Goal: Transaction & Acquisition: Purchase product/service

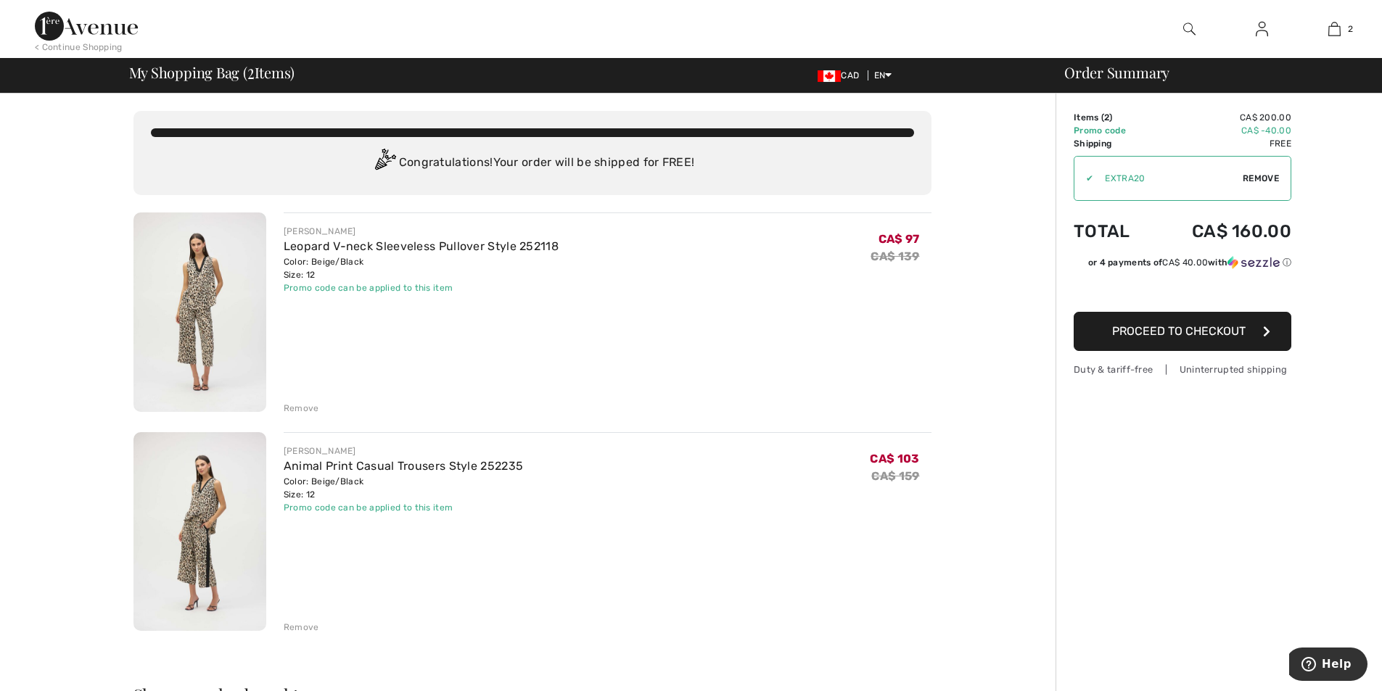
click at [1266, 33] on img at bounding box center [1262, 28] width 12 height 17
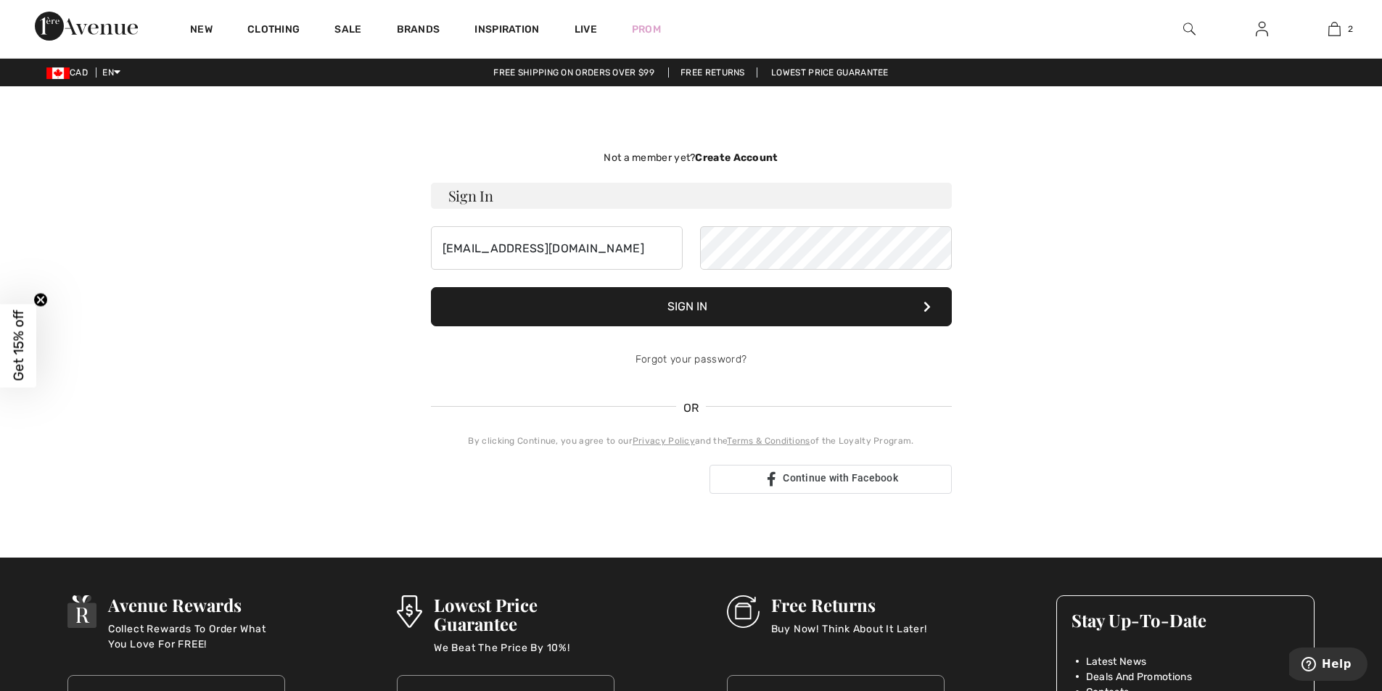
type input "ldarrigan@gmail.com"
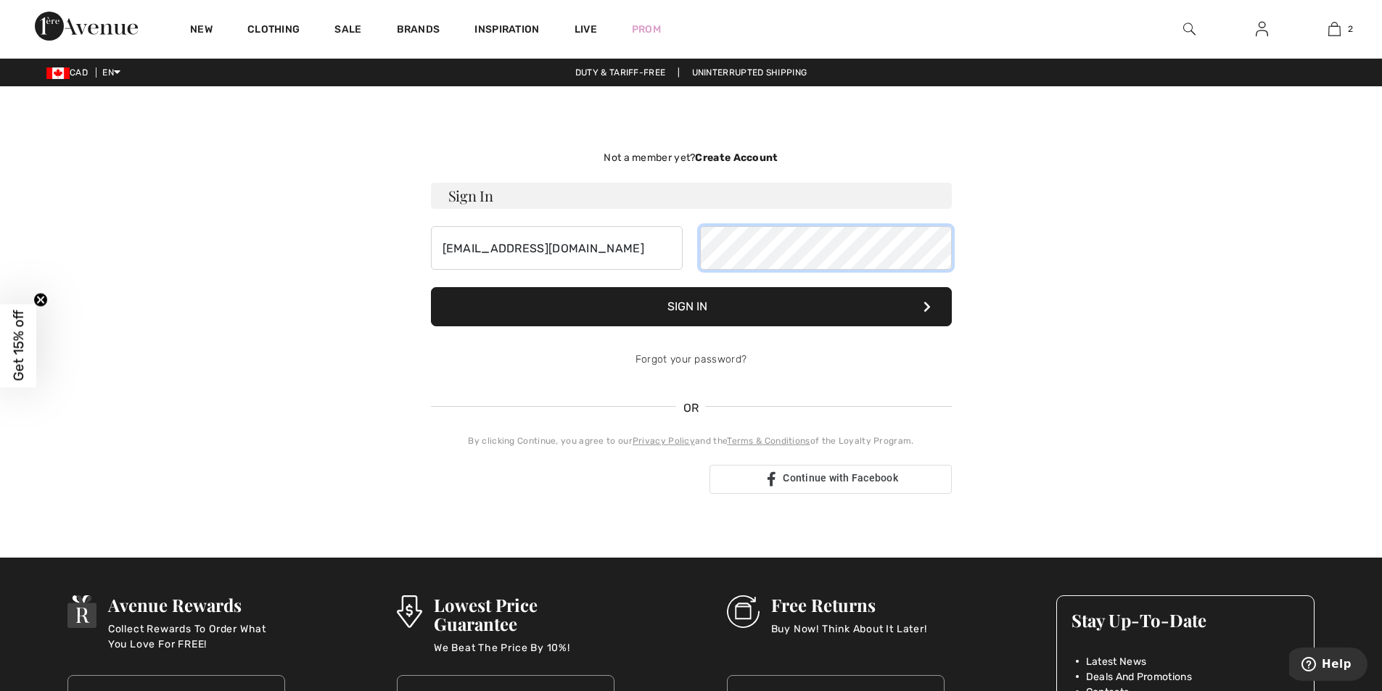
click at [431, 287] on button "Sign In" at bounding box center [691, 306] width 521 height 39
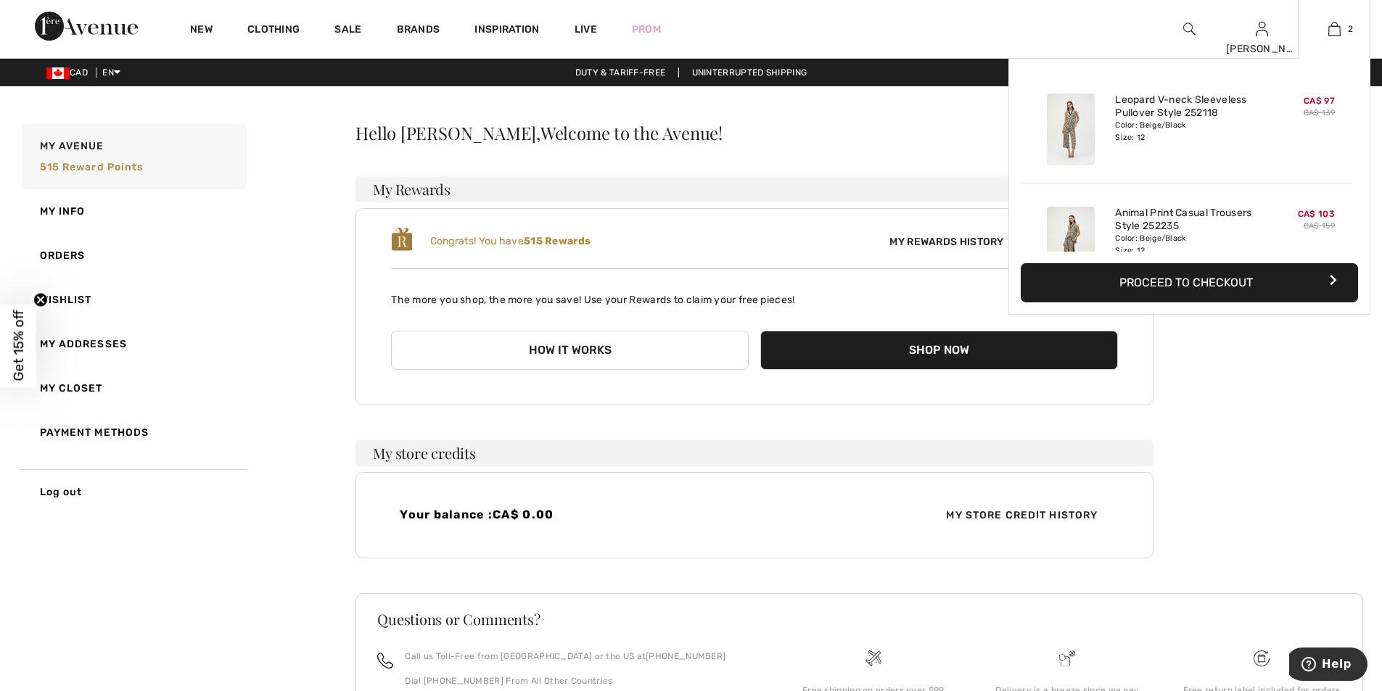
click at [1165, 288] on button "Proceed to Checkout" at bounding box center [1189, 282] width 337 height 39
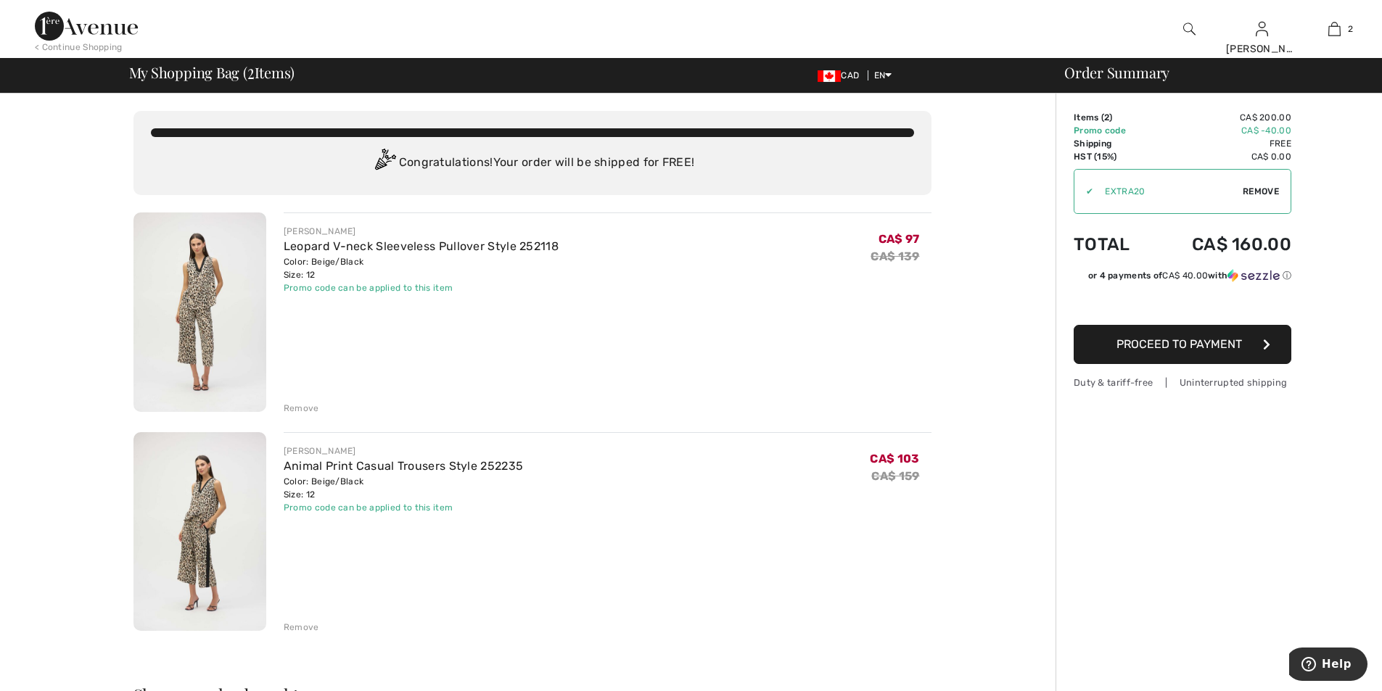
click at [1177, 343] on span "Proceed to Payment" at bounding box center [1178, 344] width 125 height 14
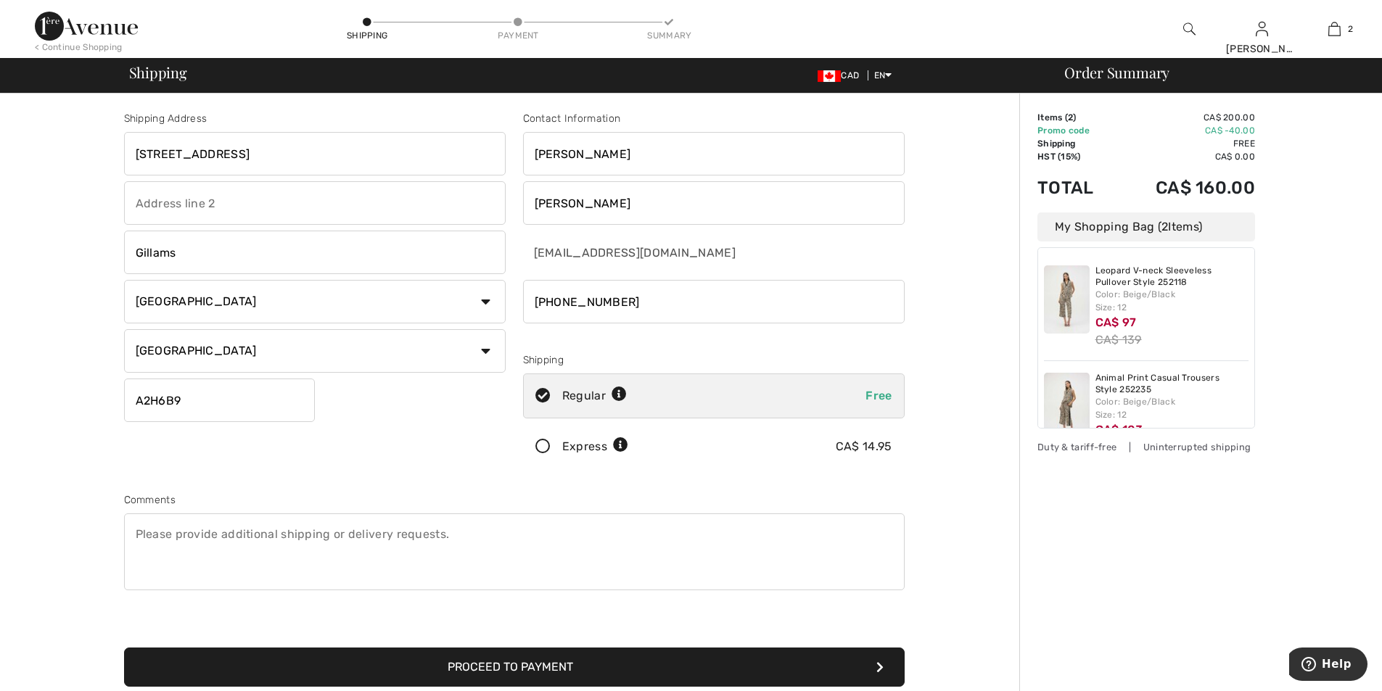
click at [640, 665] on button "Proceed to Payment" at bounding box center [514, 667] width 780 height 39
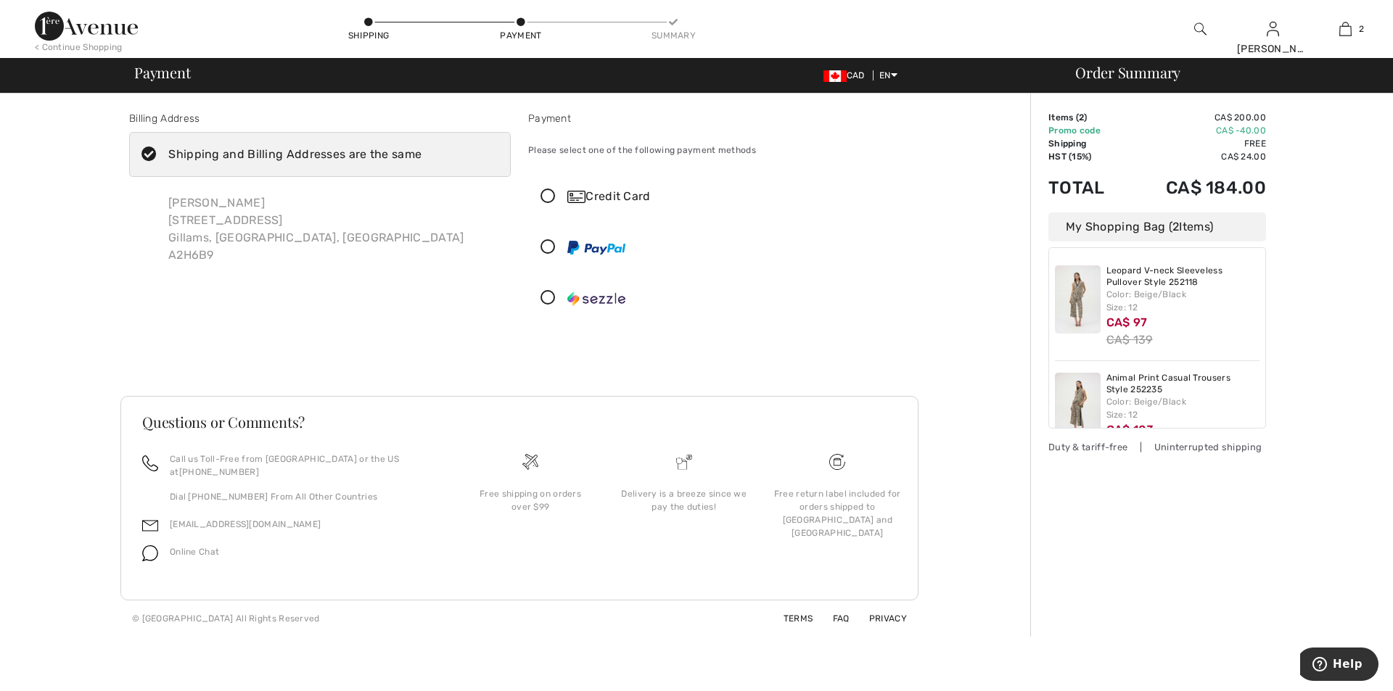
click at [552, 197] on icon at bounding box center [548, 196] width 38 height 15
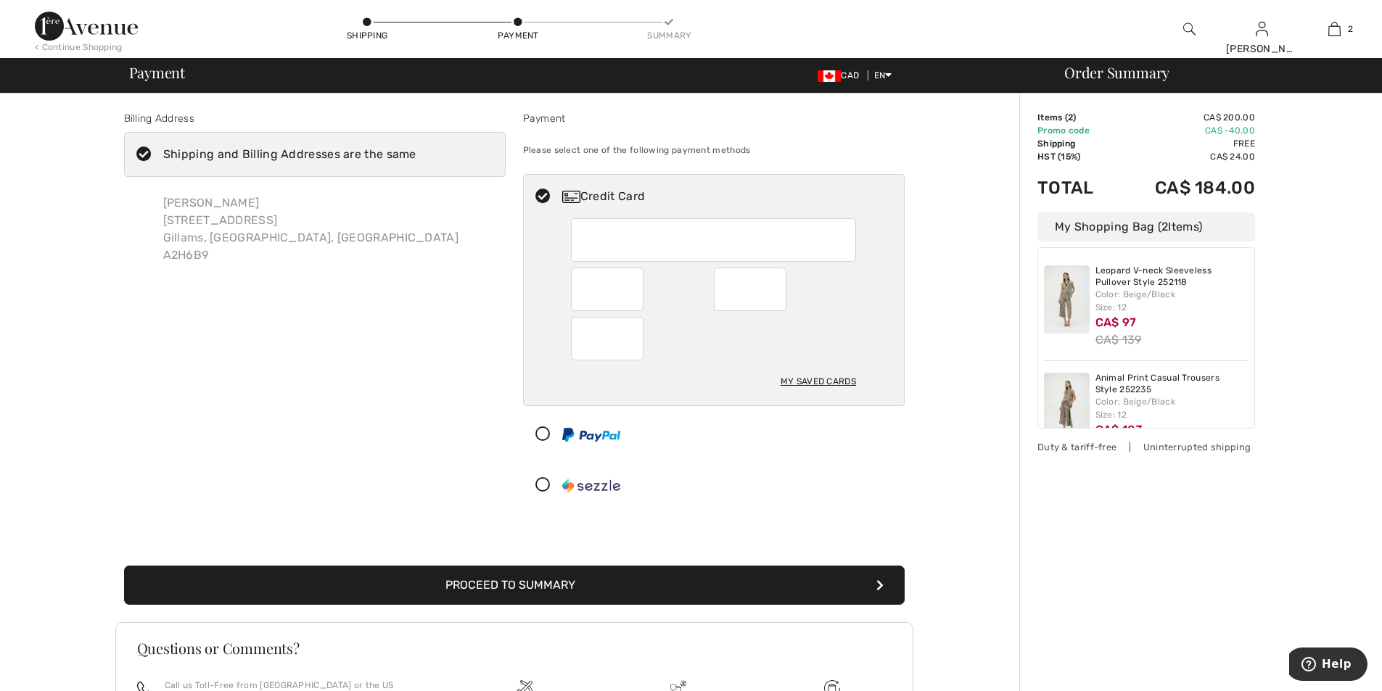
click at [580, 234] on div at bounding box center [713, 240] width 285 height 44
click at [778, 290] on div at bounding box center [750, 290] width 73 height 44
click at [611, 576] on button "Proceed to Summary" at bounding box center [514, 585] width 780 height 39
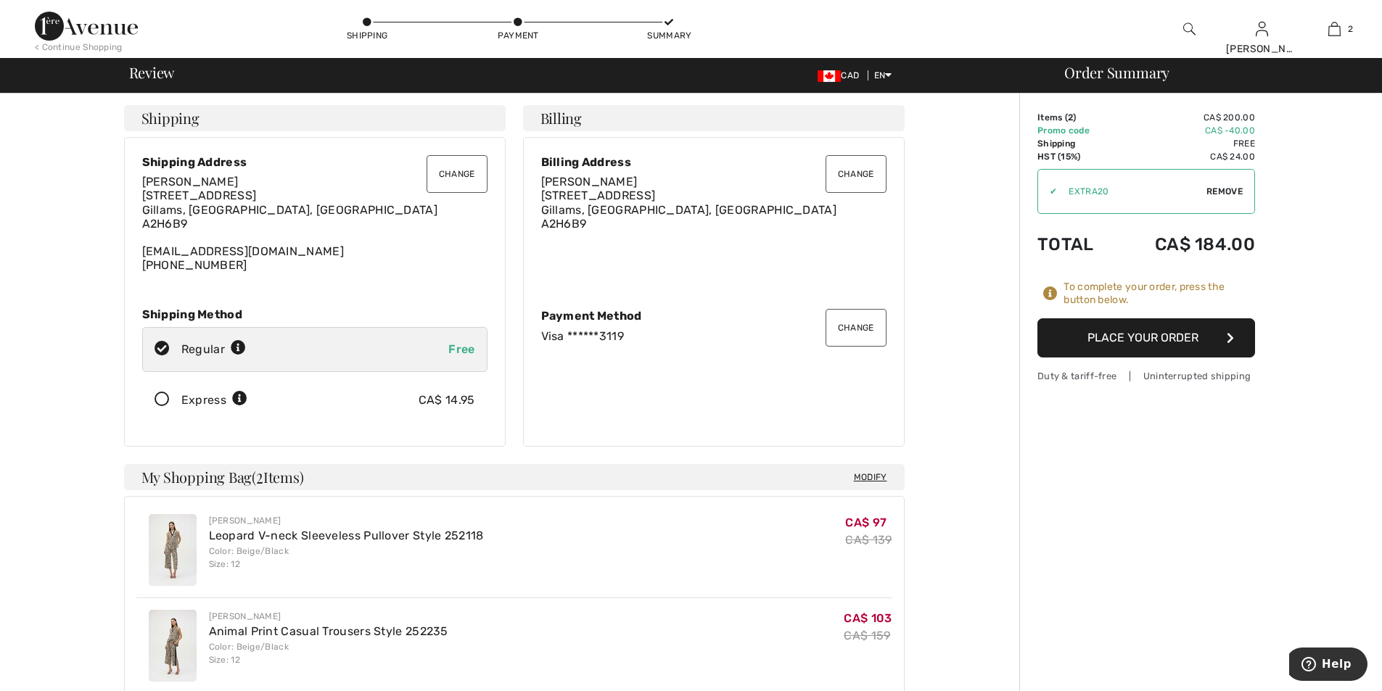
click at [1195, 345] on button "Place Your Order" at bounding box center [1146, 337] width 218 height 39
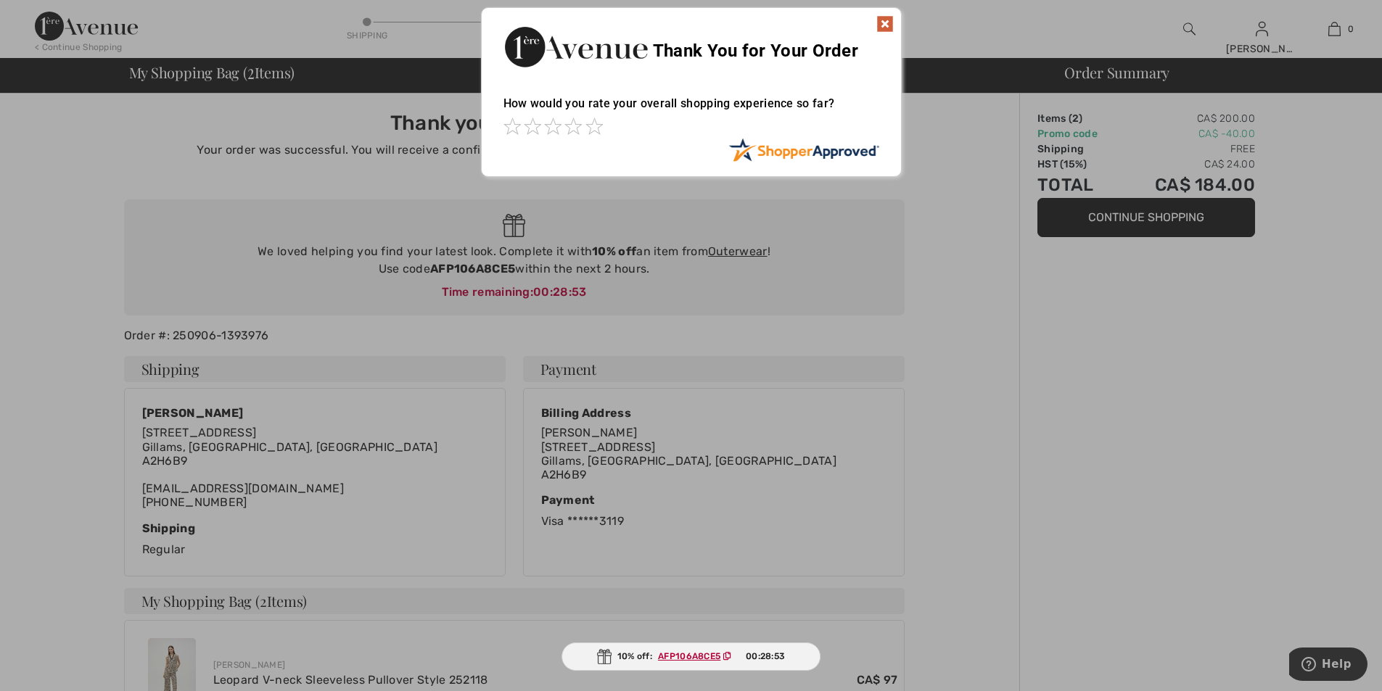
click at [883, 25] on img at bounding box center [884, 23] width 17 height 17
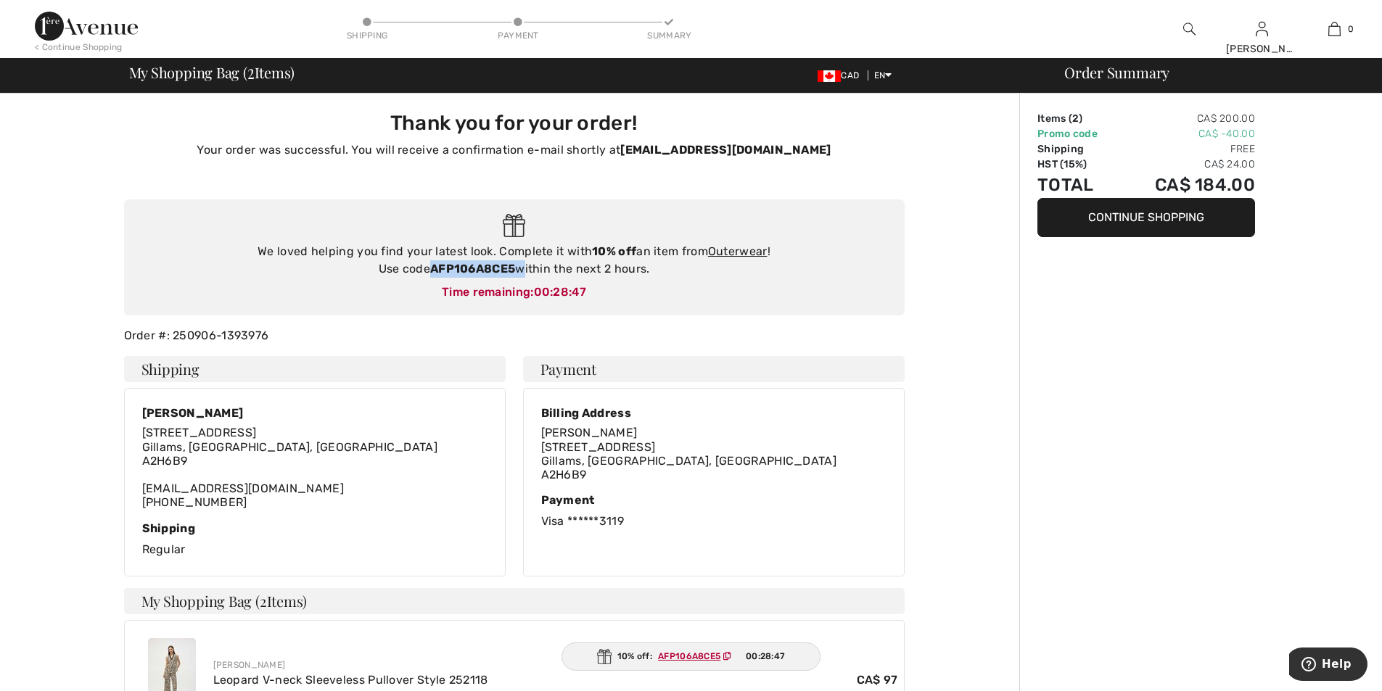
drag, startPoint x: 519, startPoint y: 272, endPoint x: 429, endPoint y: 264, distance: 90.3
click at [429, 264] on div "We loved helping you find your latest look. Complete it with 10% off an item fr…" at bounding box center [514, 260] width 751 height 35
copy div "AFP106A8CE5"
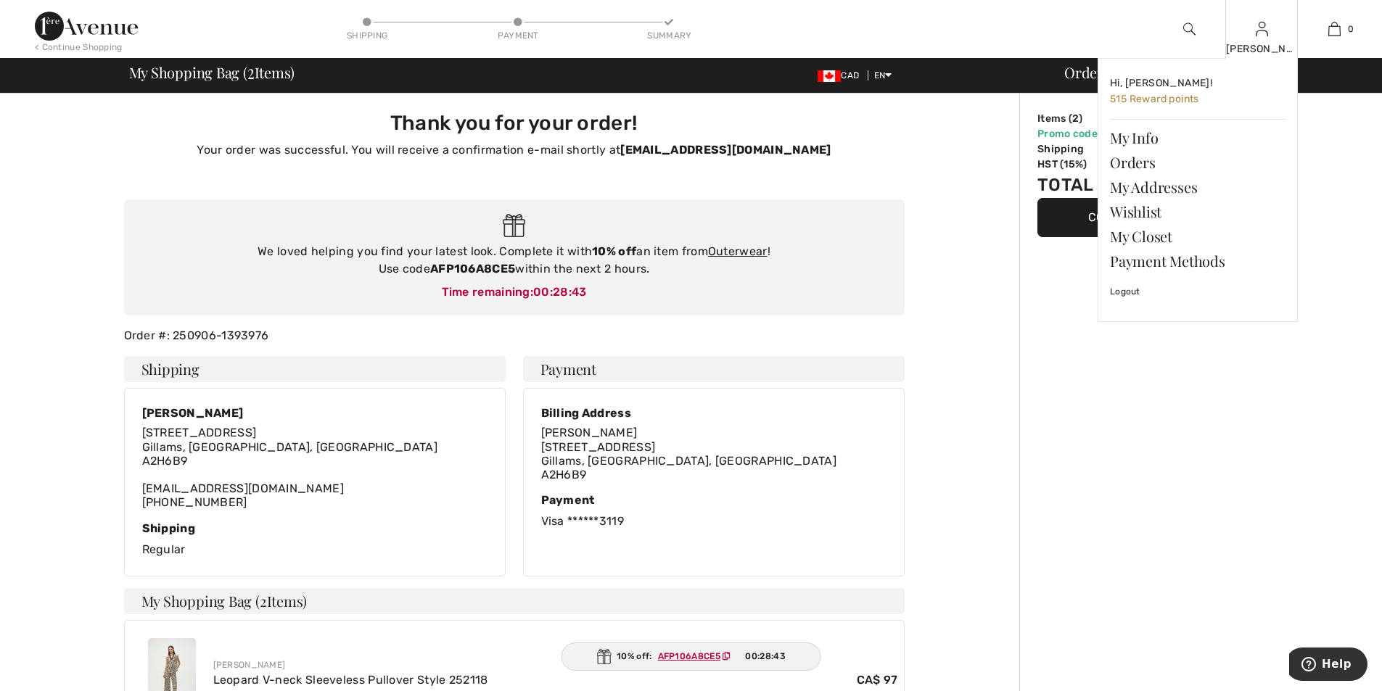
click at [1270, 44] on div "[PERSON_NAME]" at bounding box center [1261, 48] width 71 height 15
click at [1135, 287] on link "Logout" at bounding box center [1198, 291] width 176 height 36
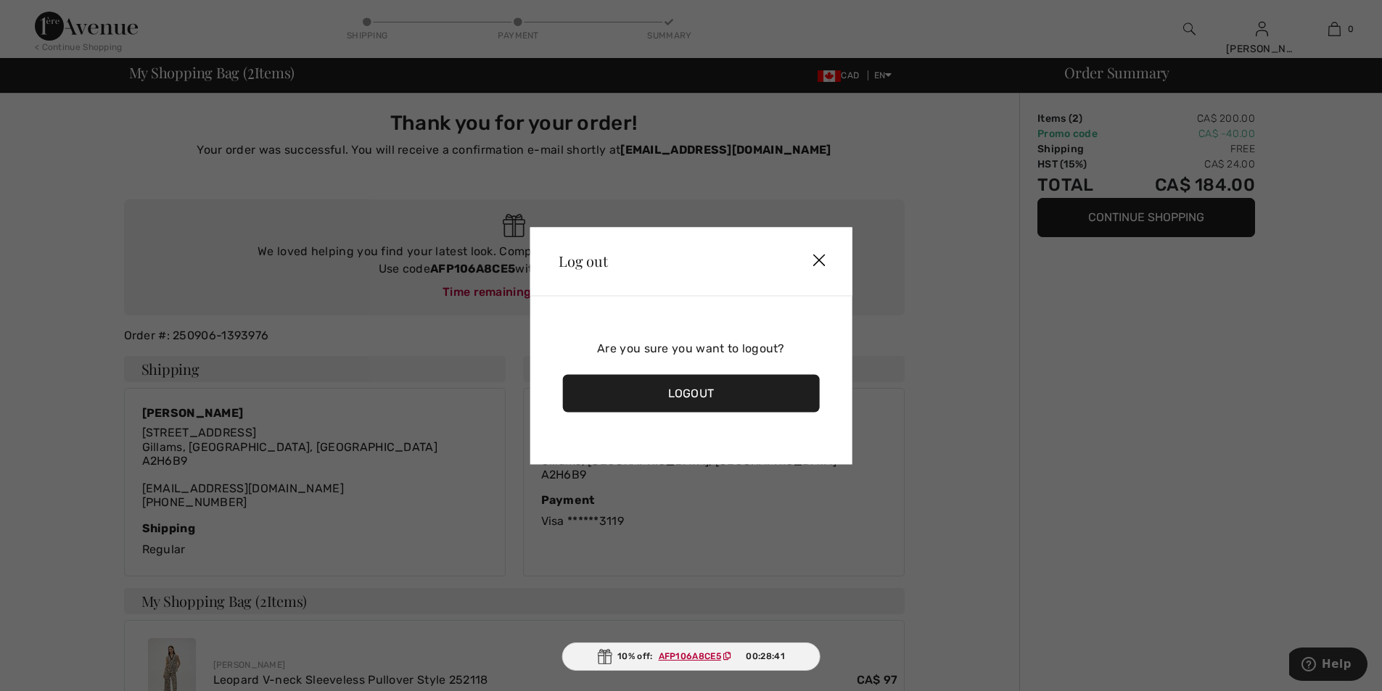
click at [741, 403] on div "Logout" at bounding box center [691, 393] width 258 height 38
